Goal: Task Accomplishment & Management: Manage account settings

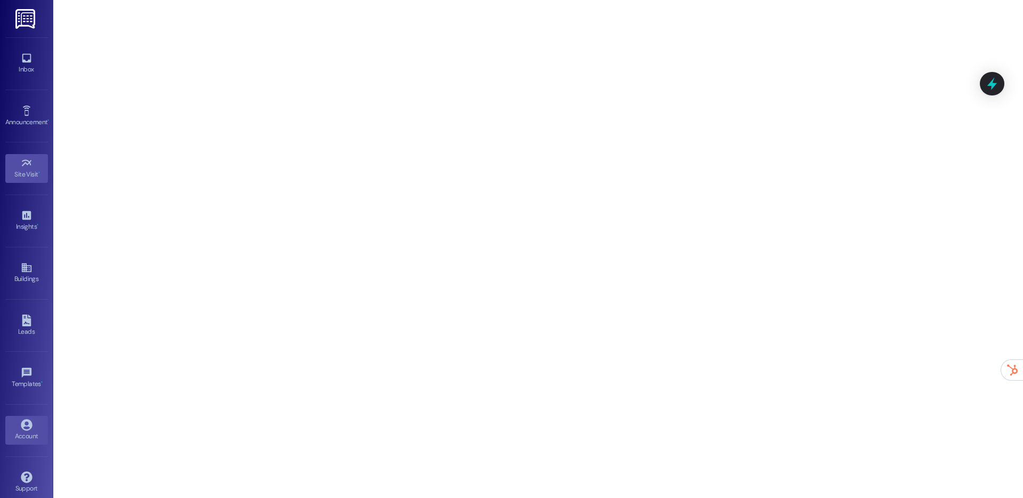
click at [28, 433] on div "Account" at bounding box center [26, 436] width 53 height 11
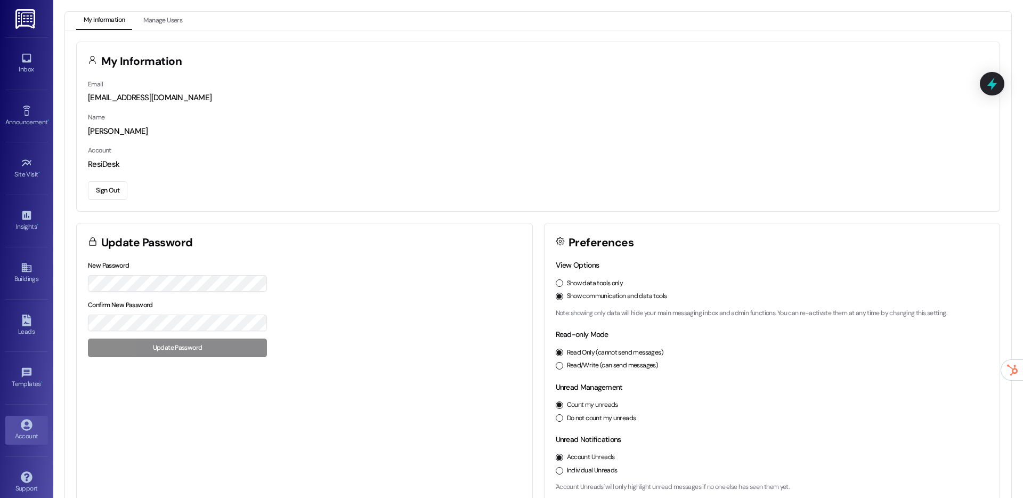
click at [104, 179] on div "Sign Out" at bounding box center [538, 188] width 901 height 22
click at [104, 191] on button "Sign Out" at bounding box center [107, 190] width 39 height 19
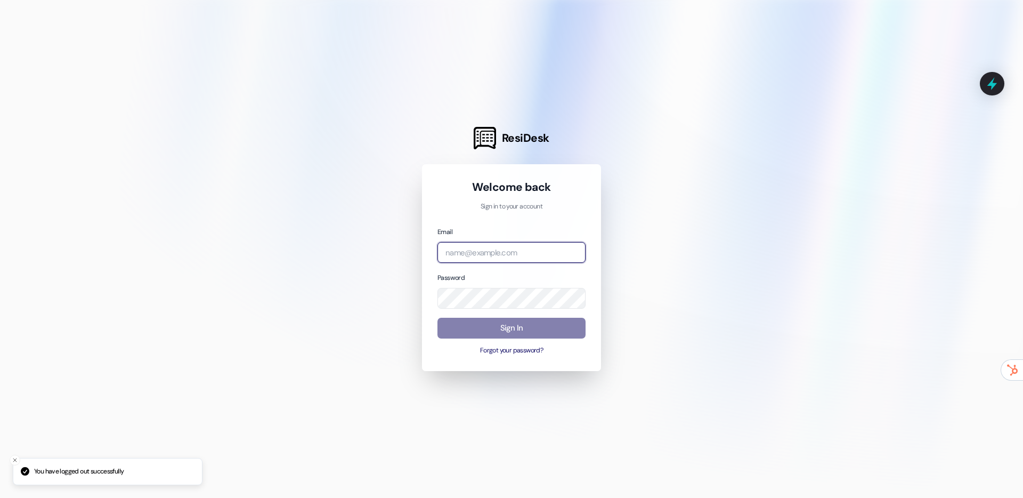
click at [440, 245] on input "email" at bounding box center [512, 252] width 148 height 21
type input "m"
click at [524, 255] on input "email" at bounding box center [512, 252] width 148 height 21
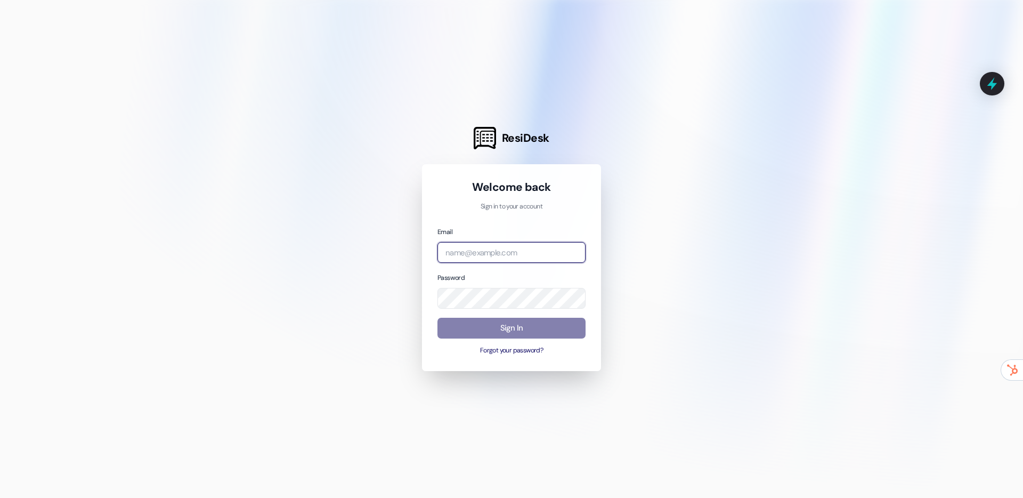
type input "[EMAIL_ADDRESS][DOMAIN_NAME]"
